Goal: Information Seeking & Learning: Learn about a topic

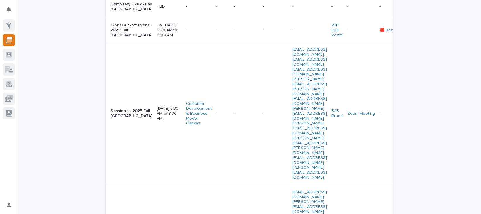
scroll to position [82, 0]
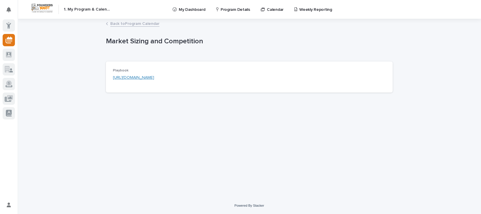
click at [154, 78] on link "https://platform.foundersboost.com/boostbasics/market-sizing" at bounding box center [133, 77] width 41 height 4
click at [411, 124] on div "Loading... Saving… Loading... Saving… Market Sizing and Competition Market Sizi…" at bounding box center [249, 108] width 463 height 178
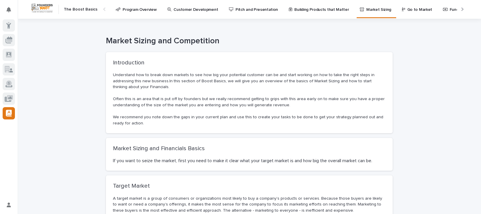
click at [260, 97] on p "Often this is an area that is put off by founders but we really recommend getti…" at bounding box center [249, 102] width 273 height 12
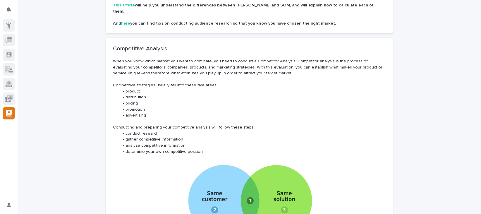
scroll to position [483, 0]
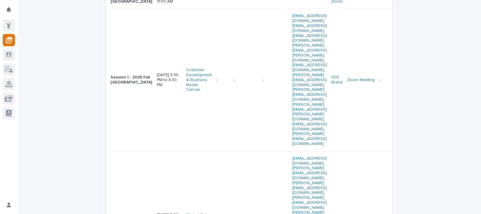
scroll to position [105, 0]
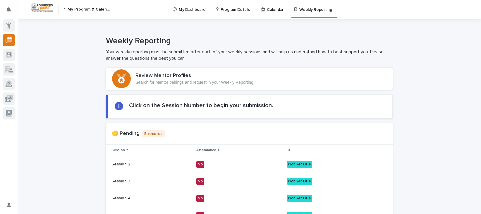
click at [422, 130] on div "Loading... Saving… Loading... Saving… Loading... Saving… Loading... Saving… Loa…" at bounding box center [249, 214] width 463 height 305
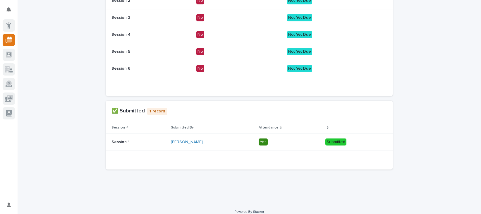
scroll to position [169, 0]
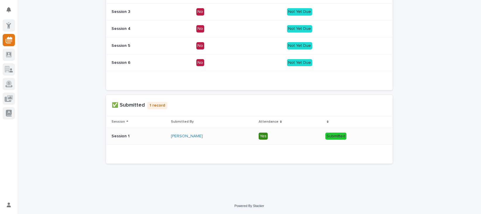
click at [300, 135] on p "Yes" at bounding box center [289, 135] width 62 height 7
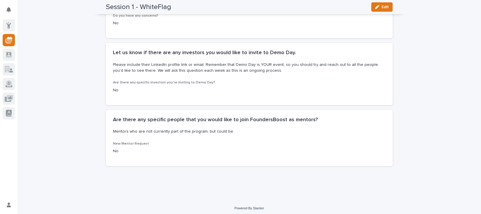
scroll to position [1004, 0]
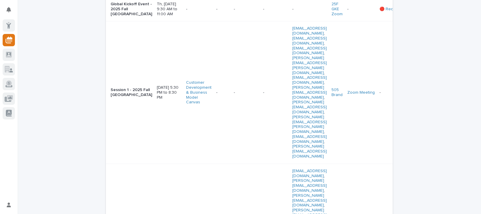
scroll to position [94, 0]
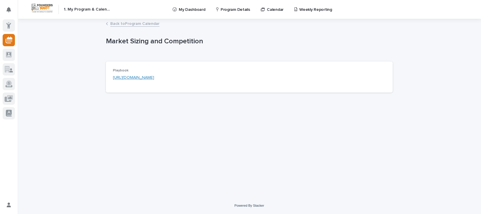
click at [154, 78] on link "https://platform.foundersboost.com/boostbasics/market-sizing" at bounding box center [133, 77] width 41 height 4
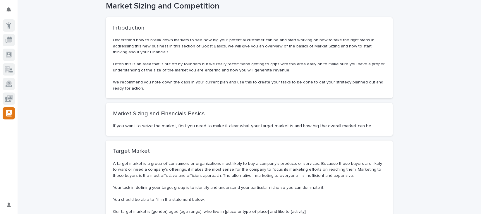
scroll to position [35, 0]
